Goal: Transaction & Acquisition: Download file/media

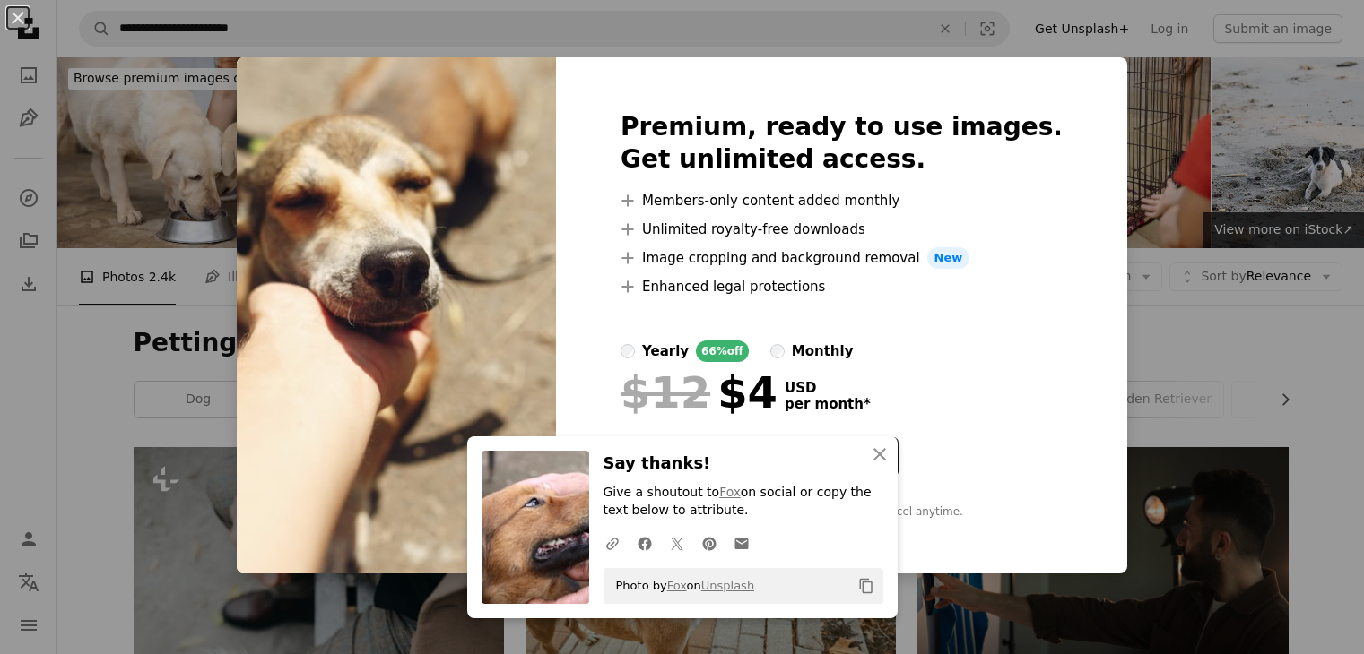
scroll to position [1009, 0]
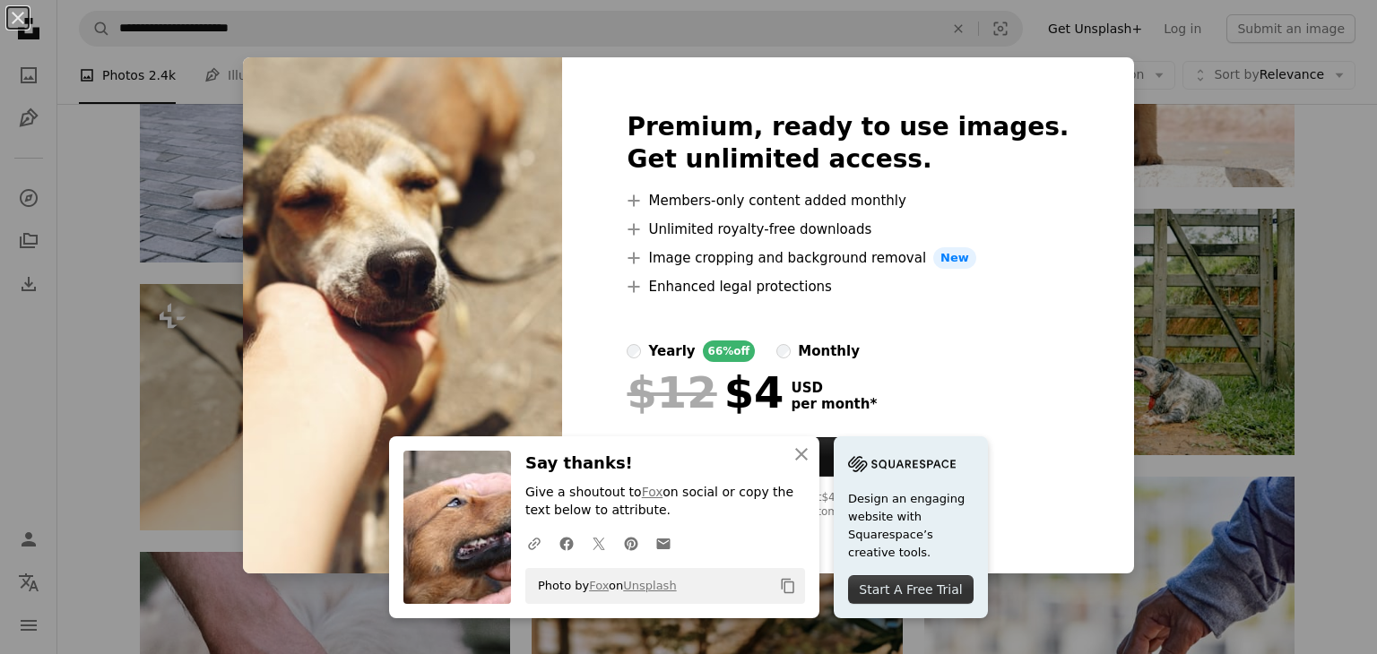
click at [1313, 289] on div "An X shape An X shape Close Say thanks! Give a shoutout to Fox on social or cop…" at bounding box center [688, 327] width 1377 height 654
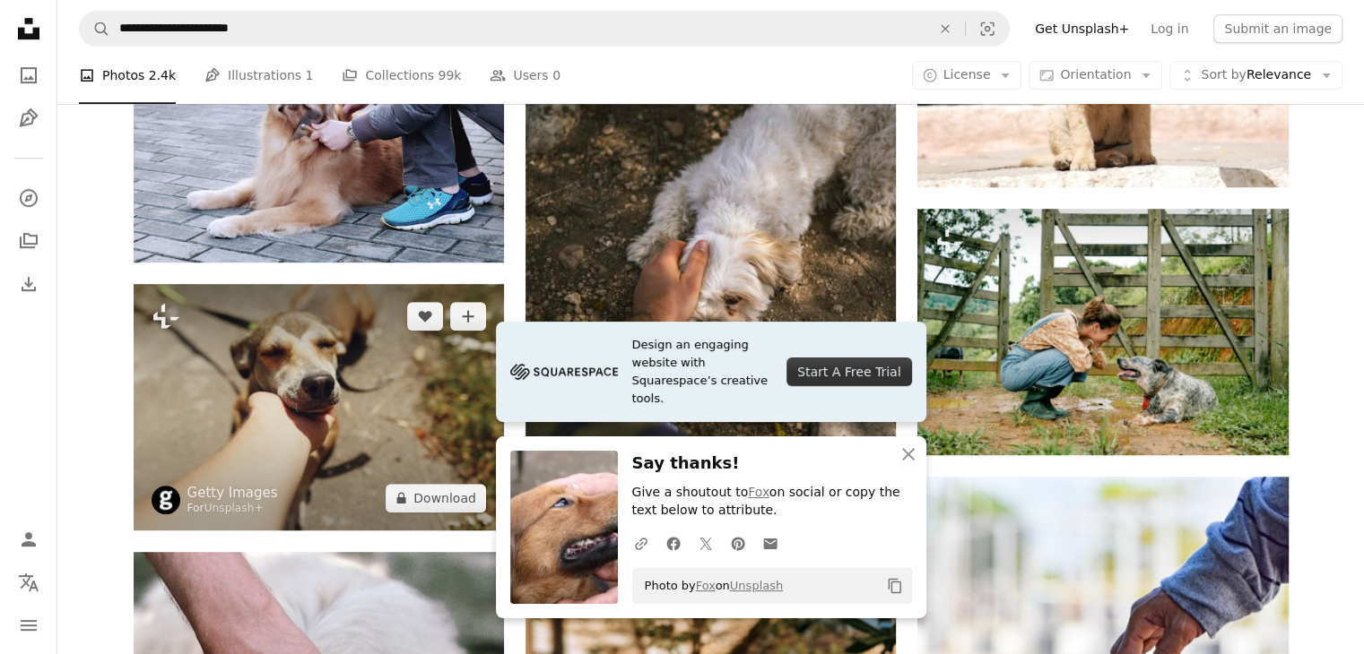
click at [215, 392] on img at bounding box center [319, 407] width 370 height 247
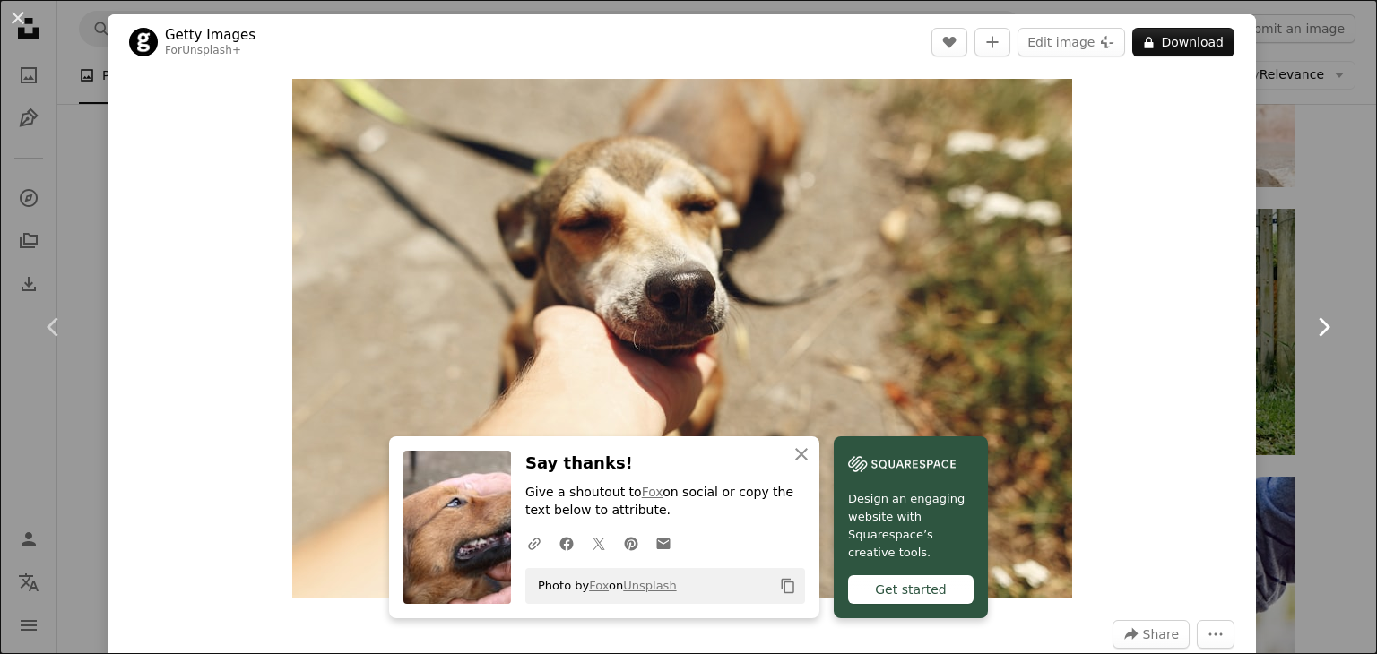
click at [1312, 374] on link "Chevron right" at bounding box center [1323, 327] width 108 height 172
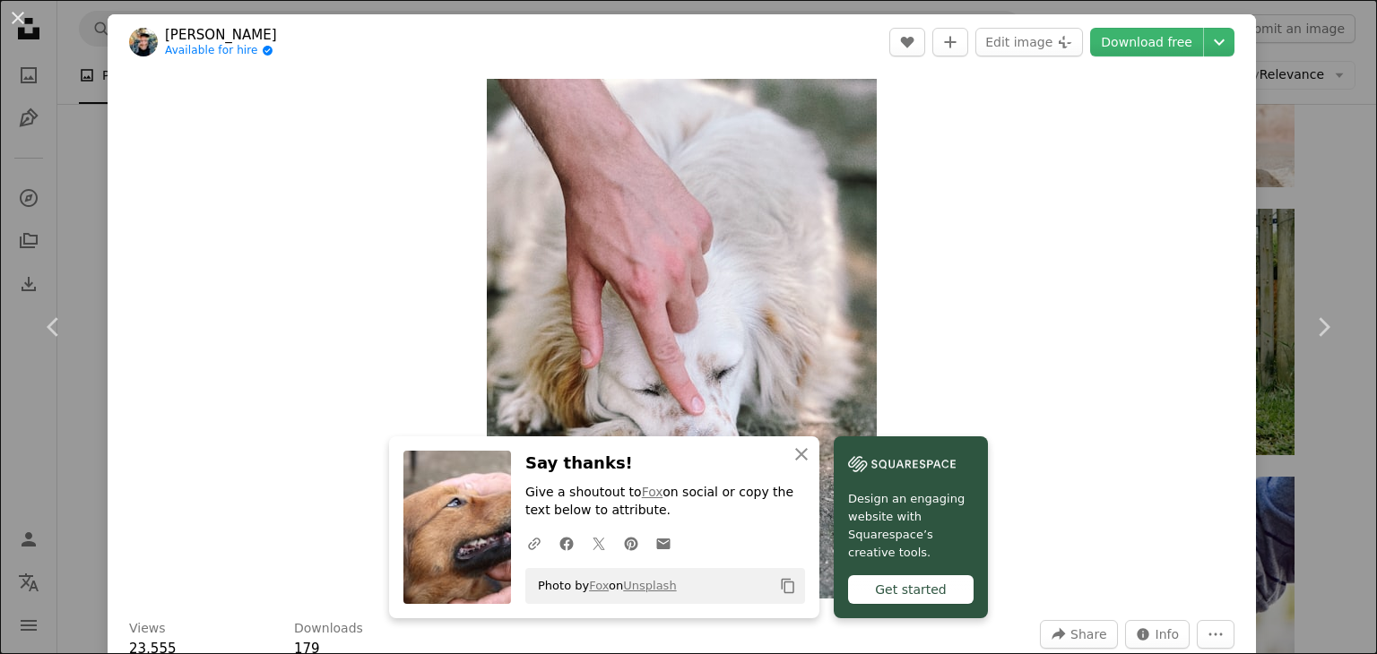
click at [1315, 198] on div "An X shape Chevron left Chevron right An X shape Close Say thanks! Give a shout…" at bounding box center [688, 327] width 1377 height 654
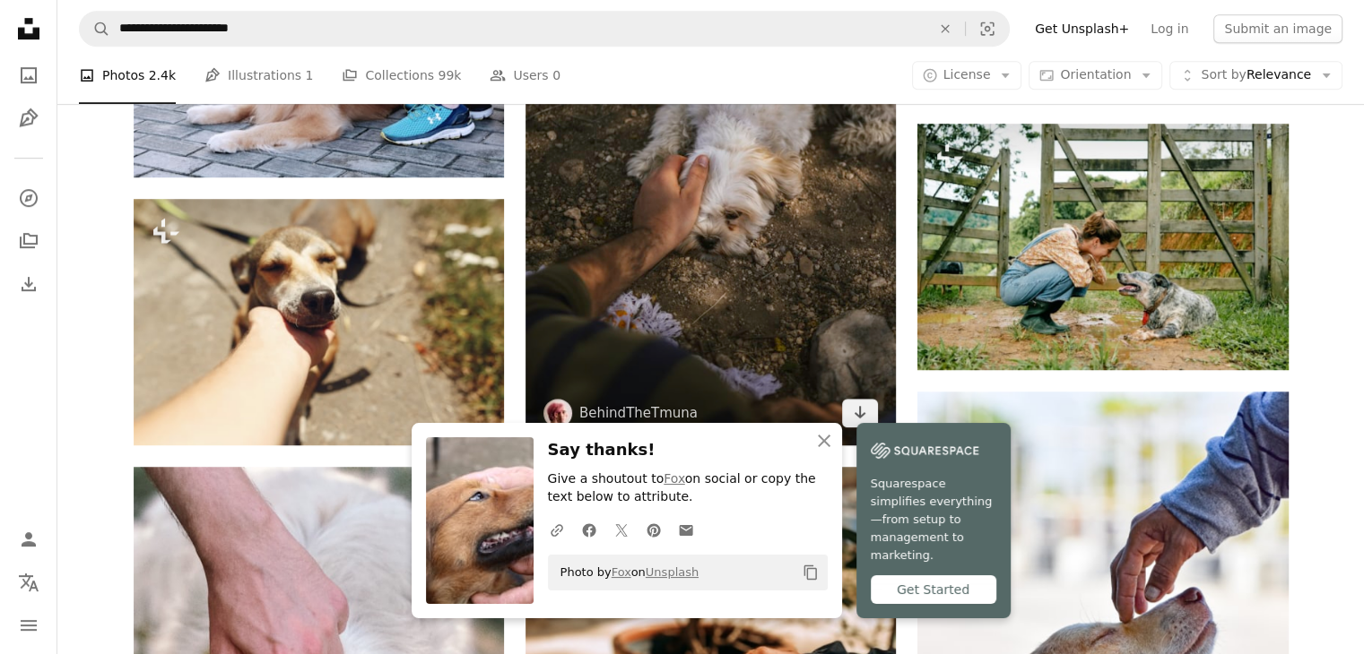
scroll to position [1096, 0]
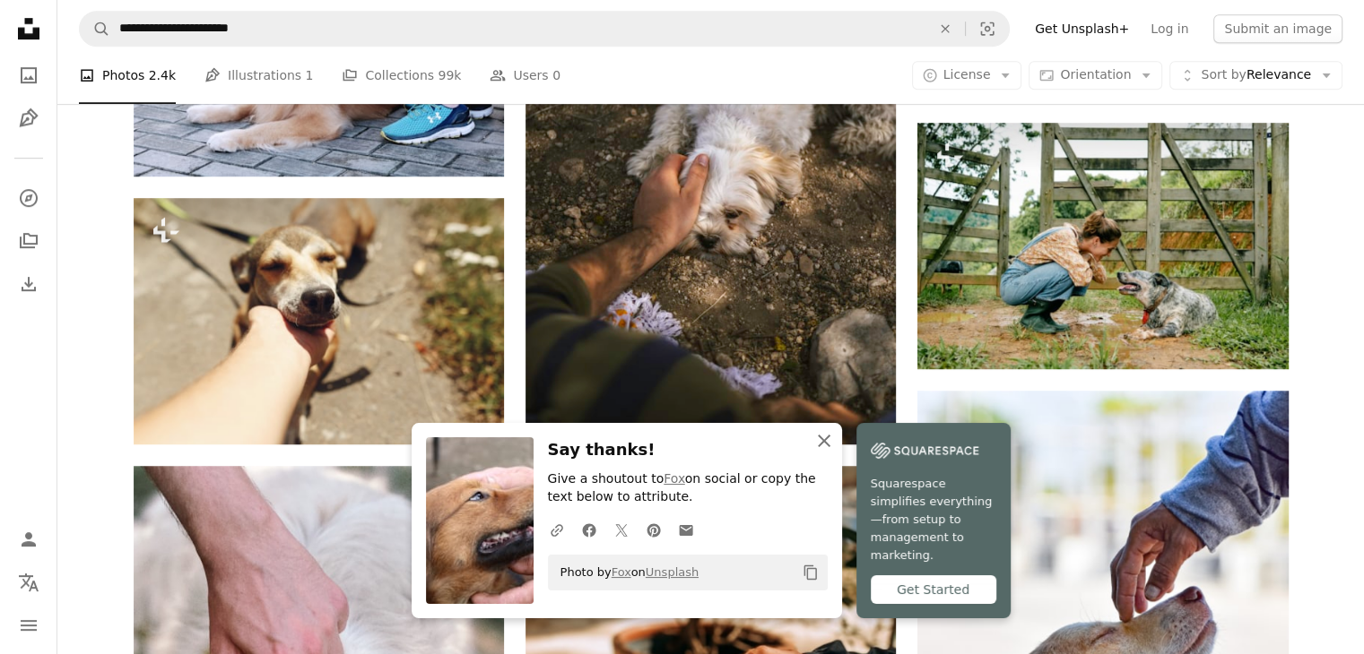
click at [827, 452] on icon "An X shape" at bounding box center [824, 441] width 22 height 22
